Goal: Task Accomplishment & Management: Complete application form

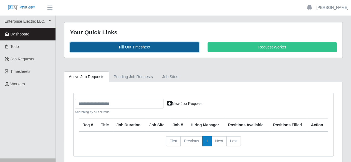
click at [147, 48] on link "Fill Out Timesheet" at bounding box center [134, 47] width 129 height 10
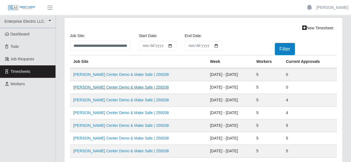
click at [129, 86] on link "VU Seigenthaler Center Demo & Make Safe | 259208" at bounding box center [121, 87] width 96 height 4
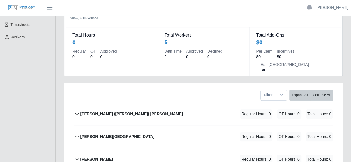
scroll to position [56, 0]
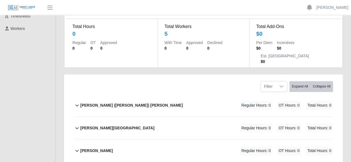
click at [124, 103] on b "[PERSON_NAME] ([PERSON_NAME]) [PERSON_NAME]" at bounding box center [131, 106] width 102 height 6
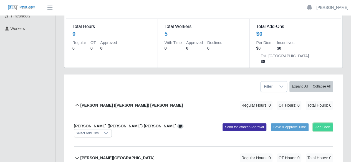
click at [319, 124] on button "Add Code" at bounding box center [323, 128] width 20 height 8
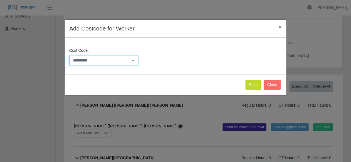
click at [133, 60] on select "**********" at bounding box center [103, 61] width 69 height 10
select select "**********"
click at [69, 56] on select "**********" at bounding box center [103, 61] width 69 height 10
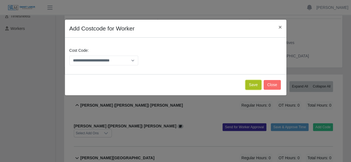
click at [255, 86] on button "Save" at bounding box center [253, 85] width 16 height 10
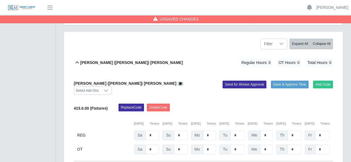
scroll to position [111, 0]
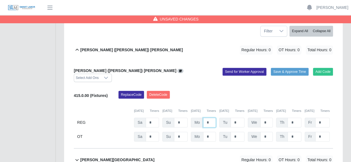
click at [210, 118] on input "*" at bounding box center [209, 123] width 13 height 10
type input "*"
click at [240, 118] on input "*" at bounding box center [238, 123] width 14 height 10
type input "*"
click at [267, 118] on input "*" at bounding box center [266, 123] width 12 height 10
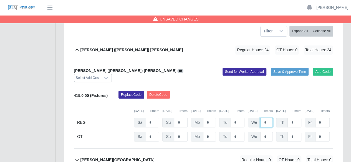
type input "*"
click at [293, 118] on input "*" at bounding box center [295, 123] width 14 height 10
type input "*"
click at [320, 118] on input "*" at bounding box center [322, 123] width 14 height 10
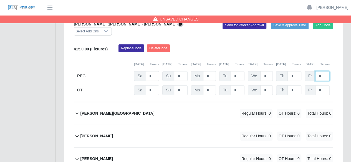
scroll to position [167, 0]
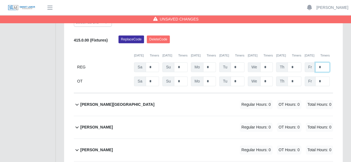
type input "*"
click at [118, 139] on div "[PERSON_NAME] Regular Hours: 0 OT Hours: 0 Total Hours: 0" at bounding box center [206, 150] width 253 height 22
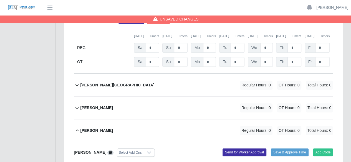
scroll to position [194, 0]
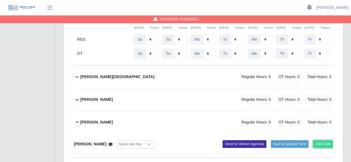
click at [320, 141] on button "Add Code" at bounding box center [323, 145] width 20 height 8
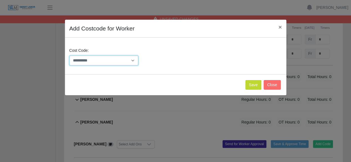
click at [137, 60] on select "**********" at bounding box center [103, 61] width 69 height 10
select select "**********"
click at [69, 56] on select "**********" at bounding box center [103, 61] width 69 height 10
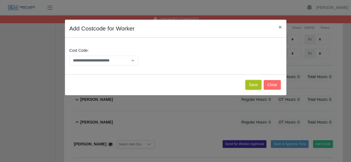
click at [255, 84] on button "Save" at bounding box center [253, 85] width 16 height 10
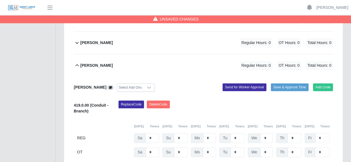
scroll to position [278, 0]
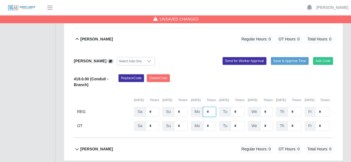
type input "*"
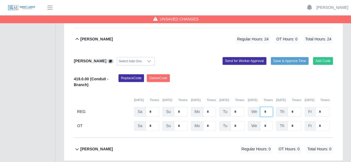
type input "*"
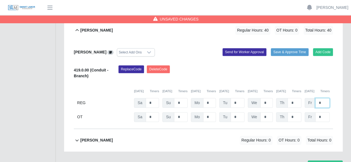
scroll to position [289, 0]
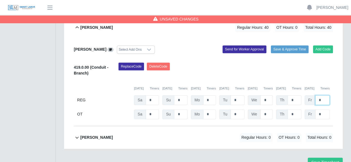
type input "*"
click at [142, 127] on div "[PERSON_NAME] Regular Hours: 0 OT Hours: 0 Total Hours: 0" at bounding box center [206, 138] width 253 height 22
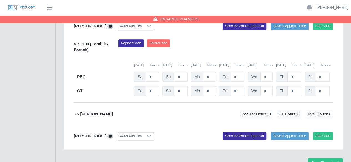
scroll to position [313, 0]
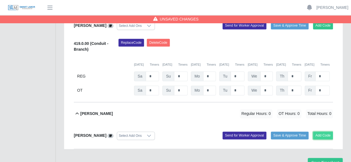
click at [315, 132] on button "Add Code" at bounding box center [323, 136] width 20 height 8
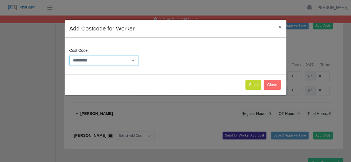
click at [133, 59] on select "**********" at bounding box center [103, 61] width 69 height 10
select select "**********"
click at [69, 56] on select "**********" at bounding box center [103, 61] width 69 height 10
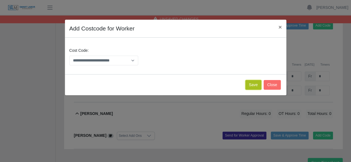
click at [255, 85] on button "Save" at bounding box center [253, 85] width 16 height 10
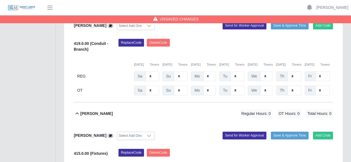
scroll to position [371, 0]
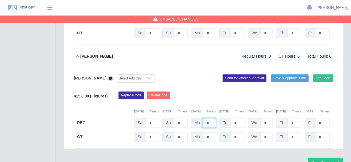
type input "*"
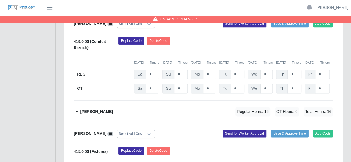
type input "*"
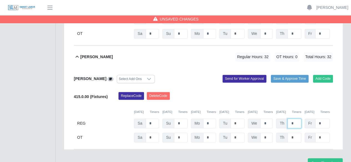
scroll to position [371, 0]
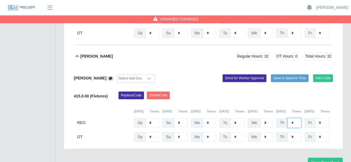
type input "*"
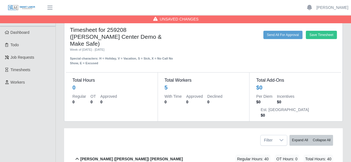
scroll to position [0, 0]
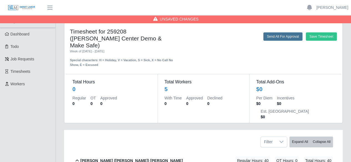
type input "*"
click at [274, 39] on button "Send All For Approval" at bounding box center [283, 36] width 39 height 8
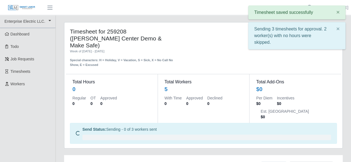
click at [315, 36] on div "Sending 3 timesheets for approval. 2 worker(s) with no hours were skipped. ×" at bounding box center [297, 35] width 97 height 27
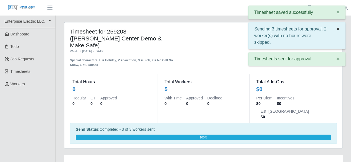
click at [338, 27] on span "×" at bounding box center [338, 29] width 3 height 6
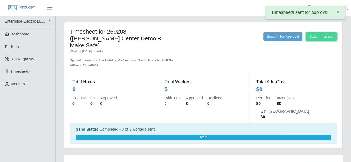
click at [318, 38] on button "Save Timesheet" at bounding box center [321, 36] width 31 height 8
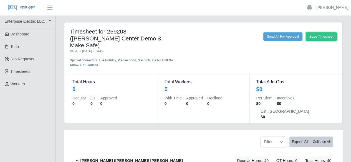
drag, startPoint x: 355, startPoint y: 93, endPoint x: 355, endPoint y: 100, distance: 7.5
